Goal: Information Seeking & Learning: Learn about a topic

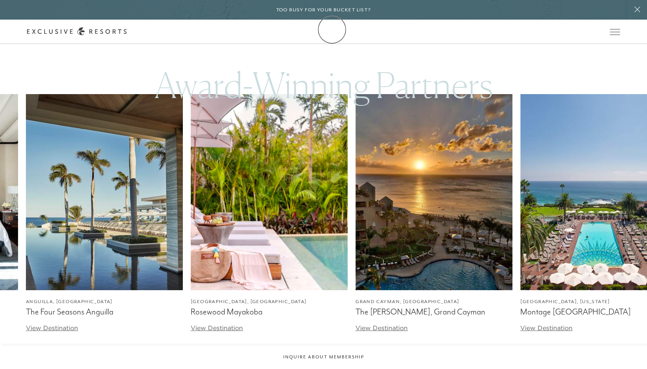
click at [0, 0] on link "Membership" at bounding box center [0, 0] width 0 height 0
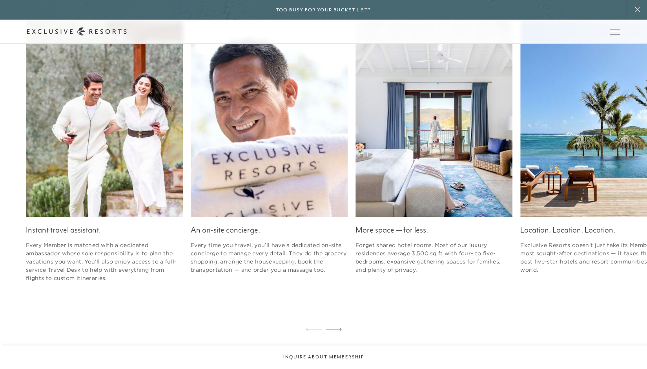
scroll to position [1125, 0]
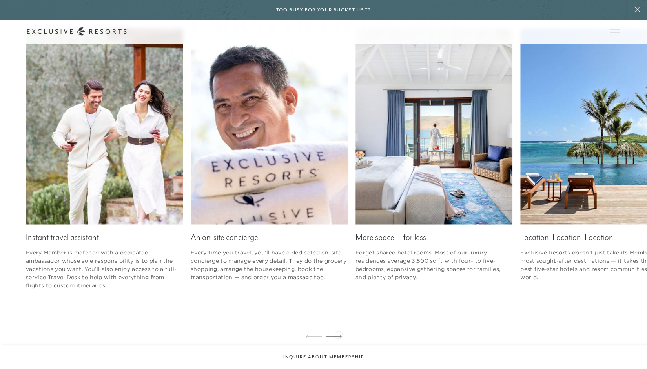
click at [338, 335] on div at bounding box center [333, 337] width 16 height 19
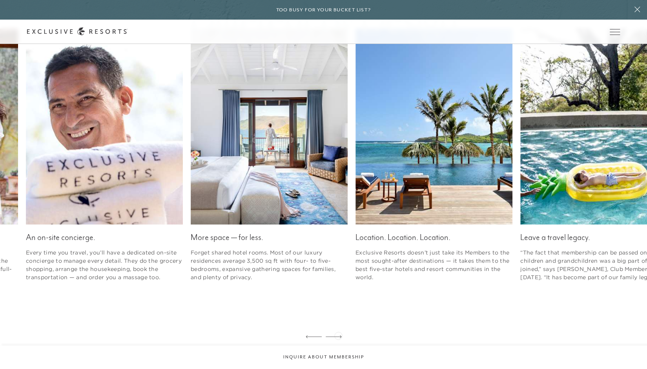
click at [338, 335] on div at bounding box center [333, 337] width 16 height 19
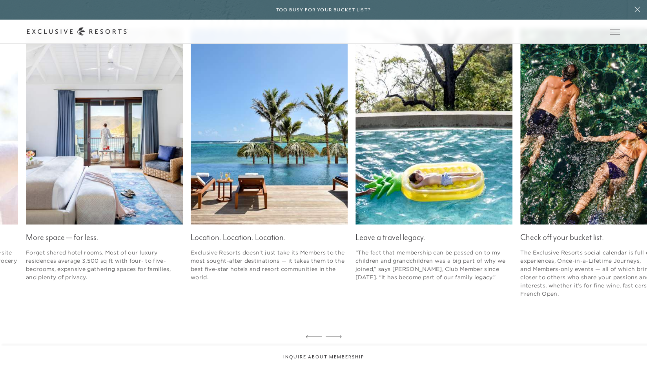
click at [338, 335] on div at bounding box center [333, 337] width 16 height 19
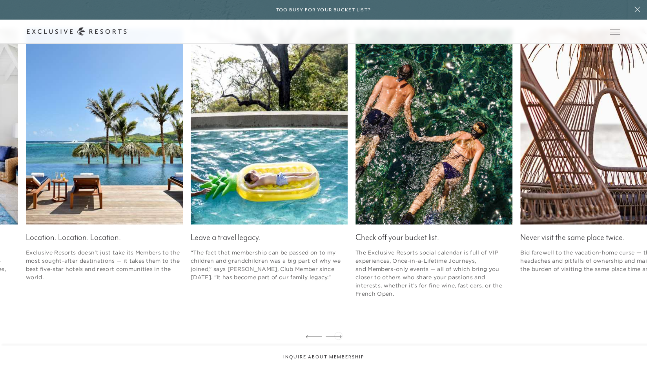
click at [338, 335] on div at bounding box center [333, 337] width 16 height 19
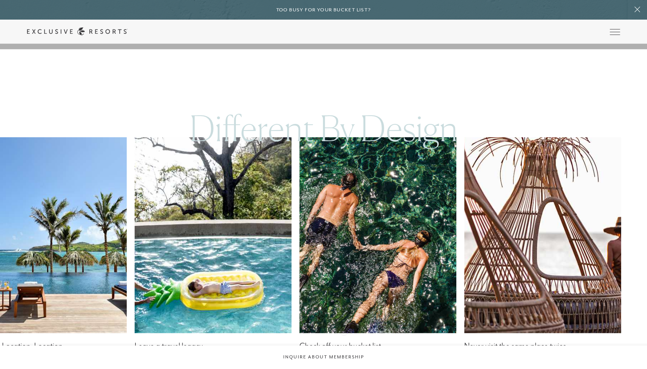
scroll to position [1015, 0]
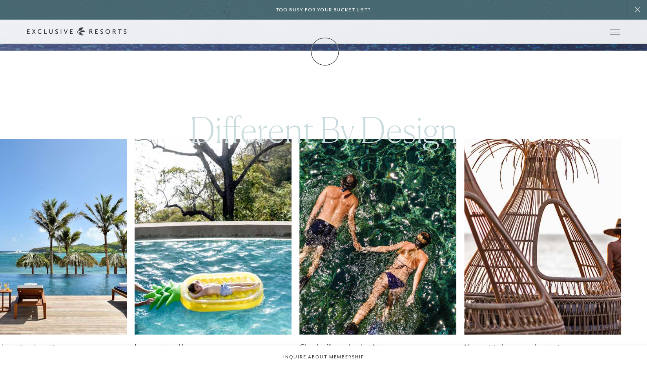
click at [0, 0] on link "Membership" at bounding box center [0, 0] width 0 height 0
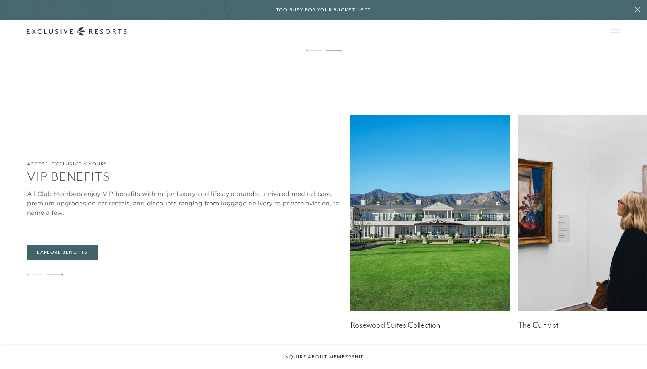
scroll to position [1949, 0]
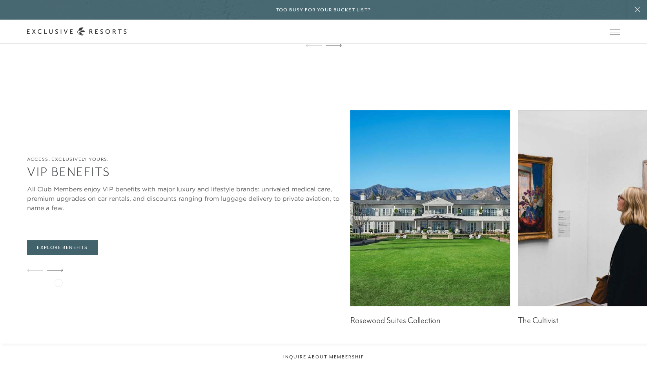
click at [59, 280] on div at bounding box center [55, 270] width 16 height 19
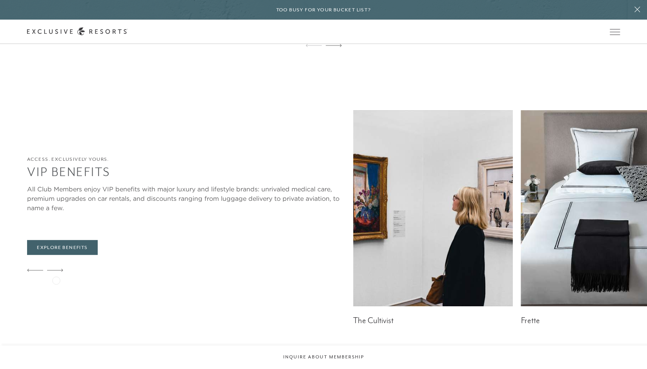
click at [56, 272] on icon at bounding box center [55, 270] width 16 height 3
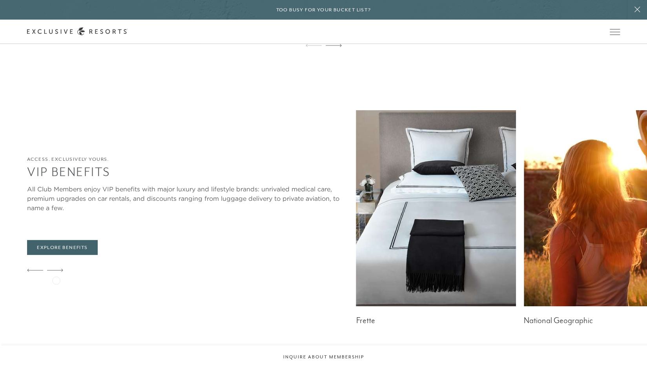
click at [56, 272] on icon at bounding box center [55, 270] width 16 height 3
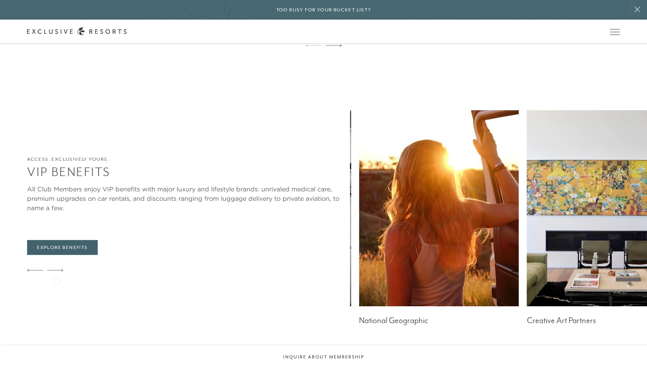
click at [56, 272] on icon at bounding box center [55, 270] width 16 height 3
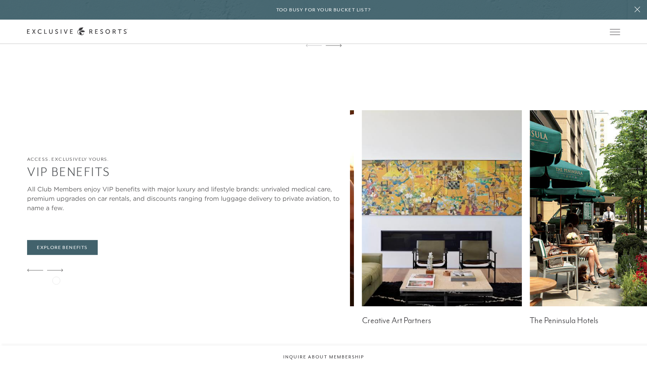
click at [56, 272] on icon at bounding box center [55, 270] width 16 height 3
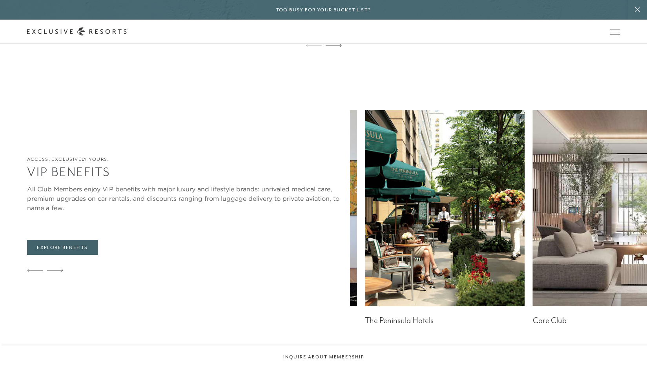
click at [56, 272] on icon at bounding box center [55, 270] width 16 height 3
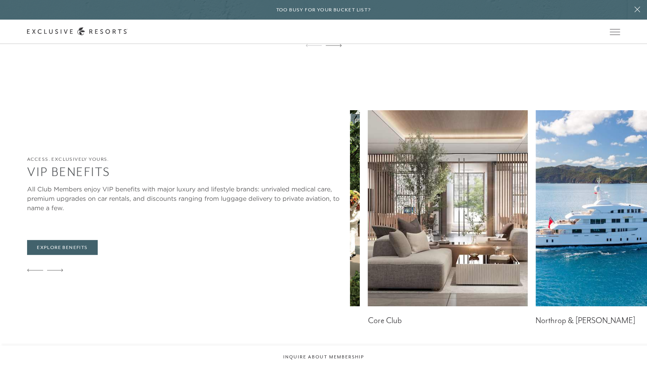
click at [56, 272] on icon at bounding box center [55, 270] width 16 height 3
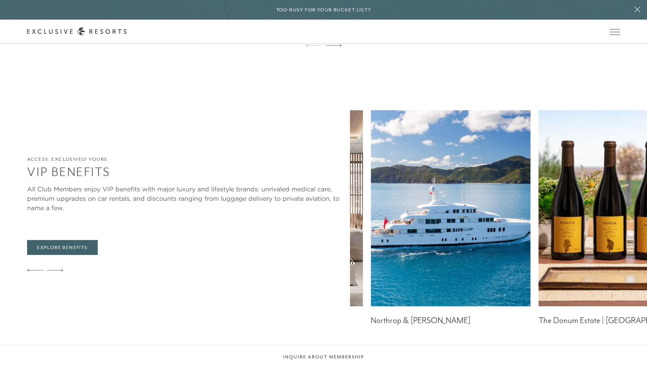
click at [56, 272] on icon at bounding box center [55, 270] width 16 height 3
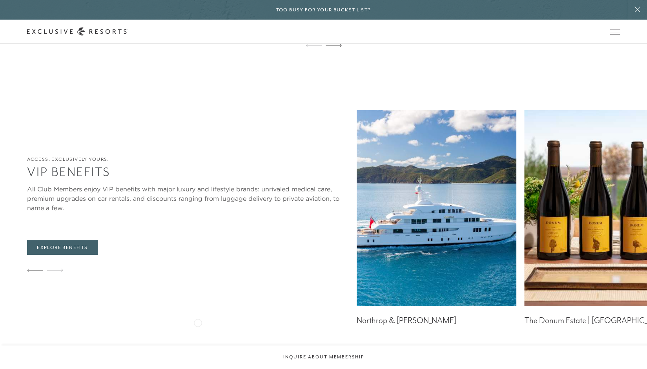
click at [356, 322] on figcaption "Northrop & [PERSON_NAME]" at bounding box center [436, 321] width 160 height 10
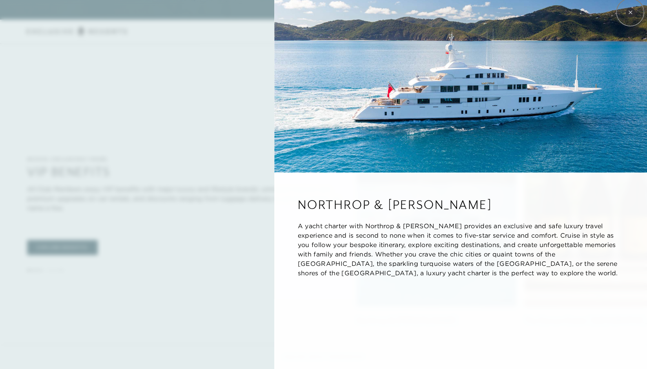
click at [630, 12] on icon at bounding box center [629, 12] width 3 height 3
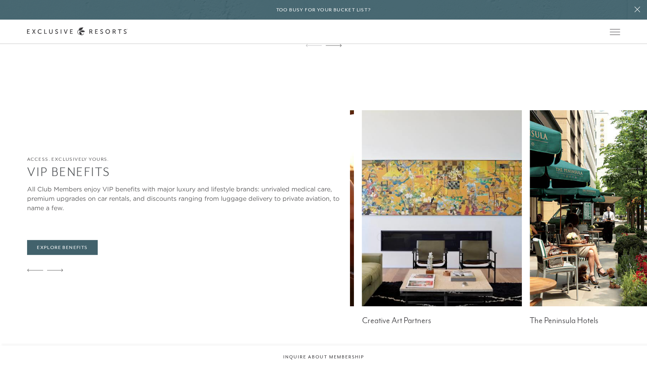
click at [529, 236] on img at bounding box center [609, 208] width 160 height 196
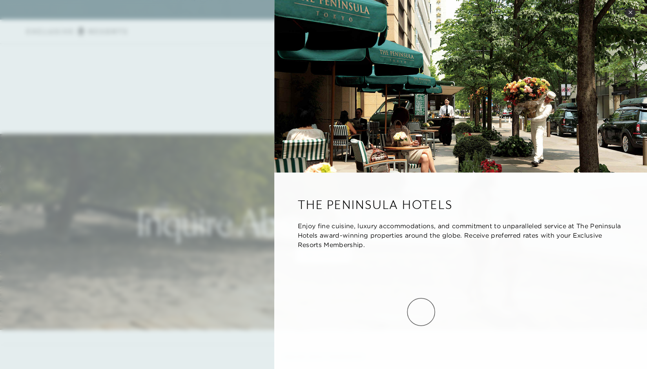
scroll to position [2196, 0]
click at [420, 228] on p "Enjoy fine cuisine, luxury accommodations, and commitment to unparalleled servi…" at bounding box center [460, 235] width 325 height 28
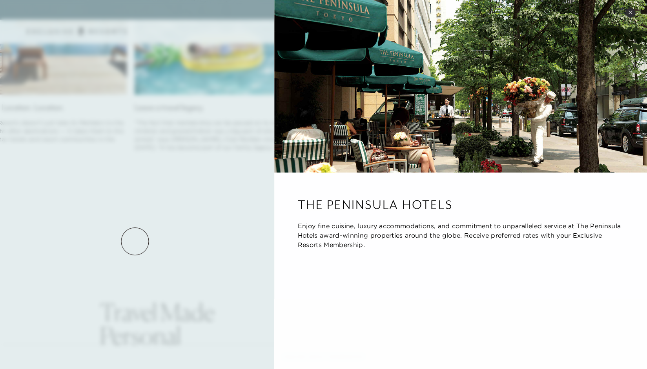
scroll to position [1247, 0]
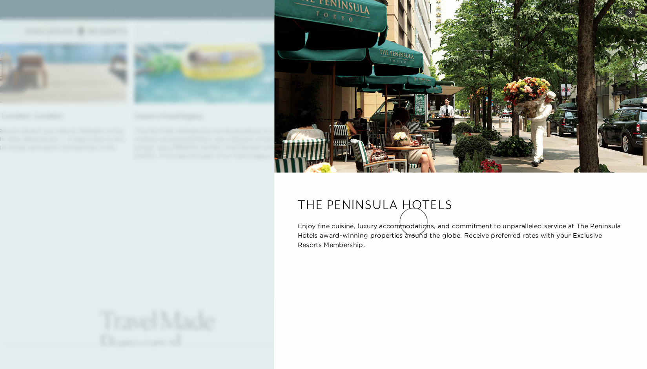
click at [413, 222] on p "Enjoy fine cuisine, luxury accommodations, and commitment to unparalleled servi…" at bounding box center [460, 235] width 325 height 28
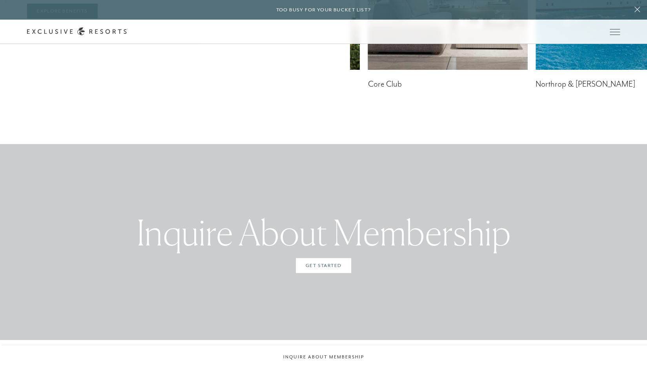
scroll to position [2186, 0]
